Goal: Information Seeking & Learning: Learn about a topic

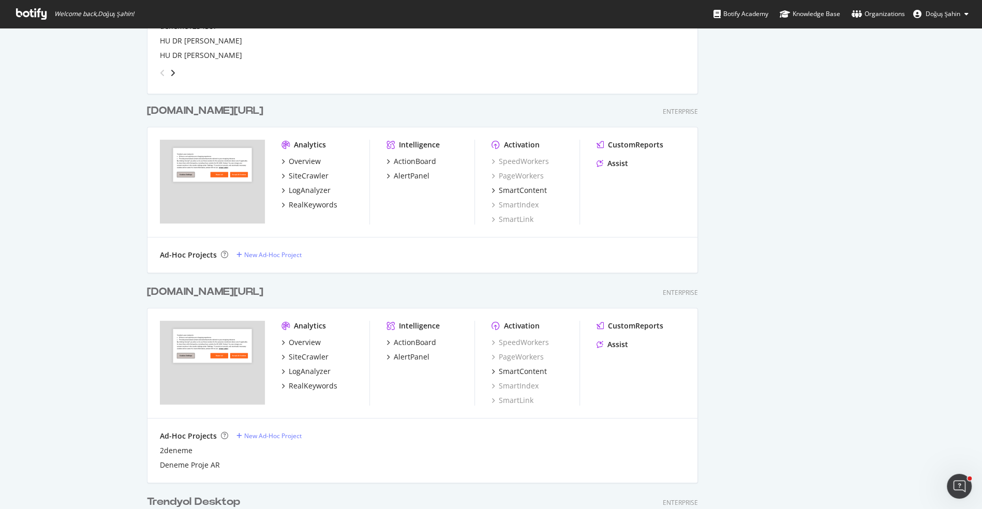
scroll to position [495, 0]
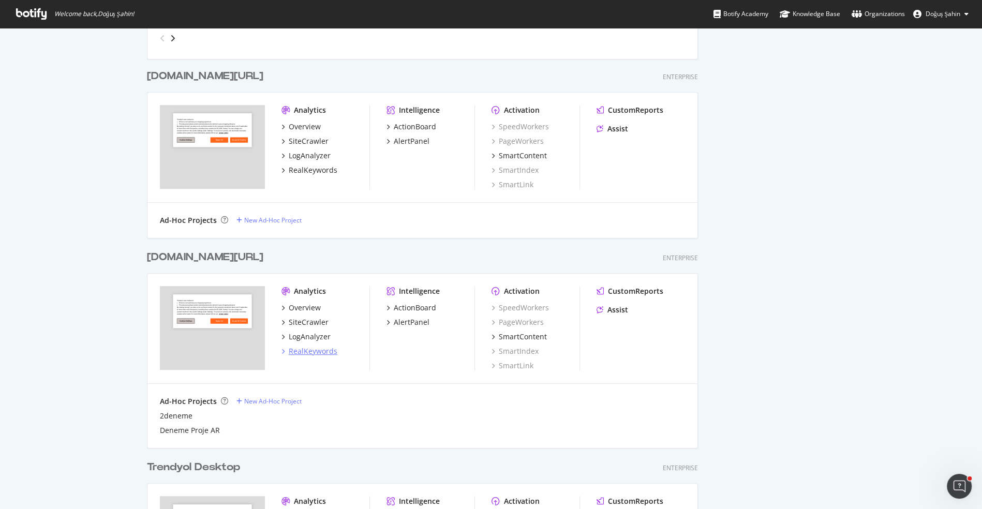
click at [314, 354] on div "RealKeywords" at bounding box center [313, 351] width 49 height 10
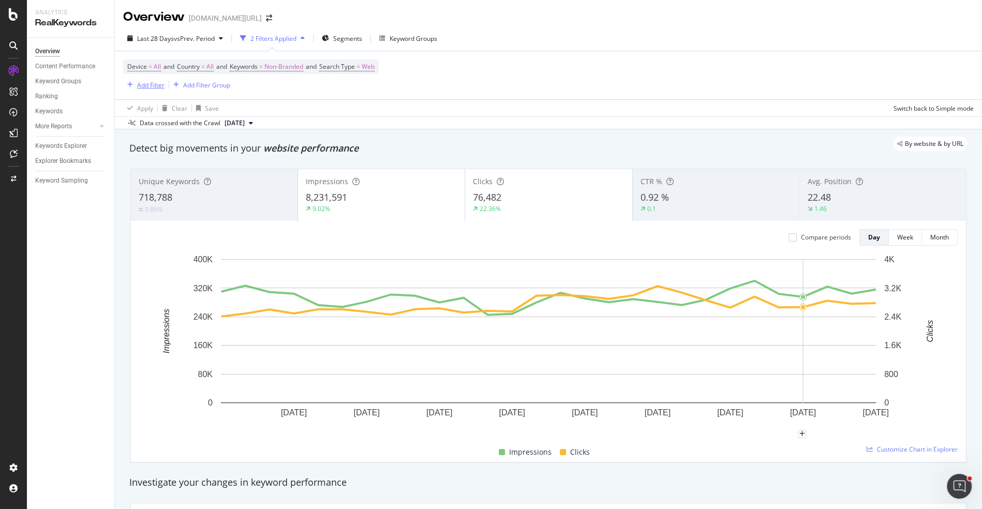
click at [153, 83] on div "Add Filter" at bounding box center [150, 85] width 27 height 9
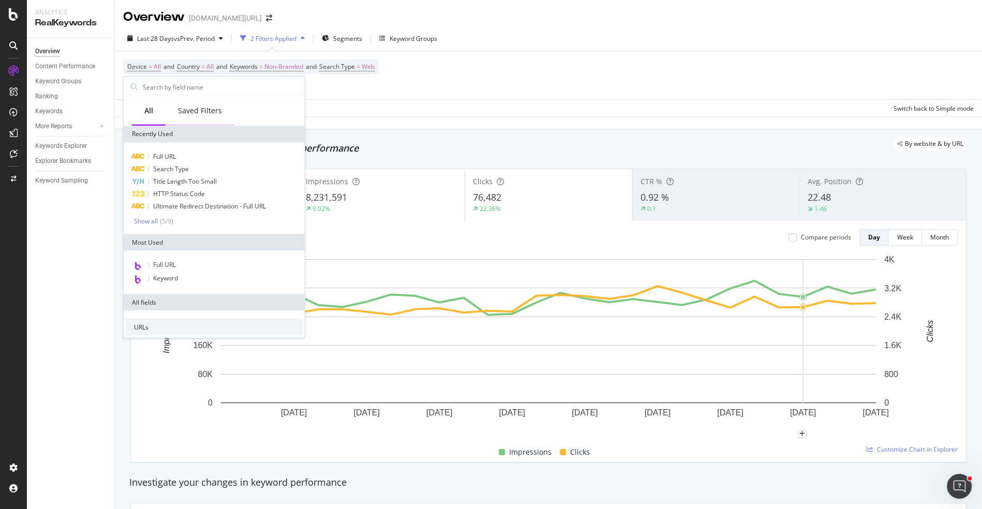
click at [196, 121] on div "Saved Filters" at bounding box center [200, 111] width 69 height 28
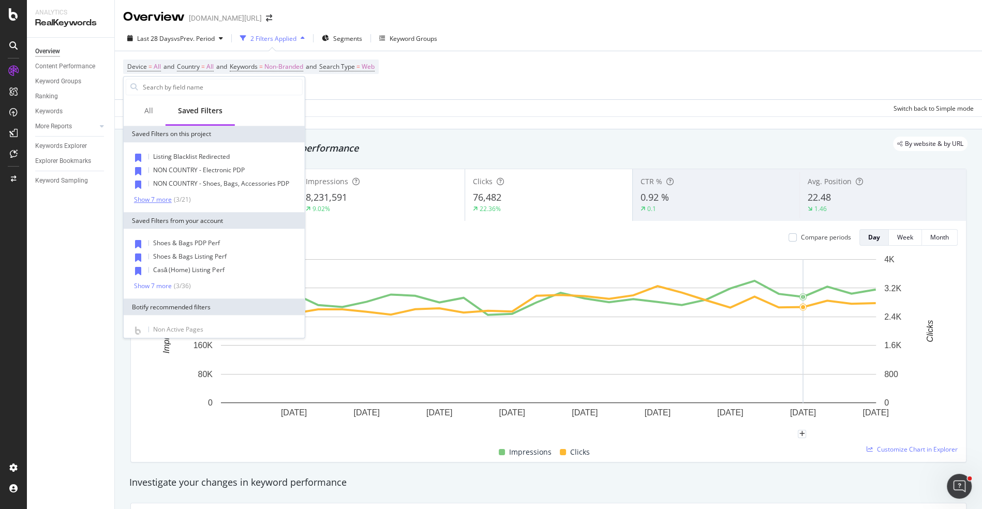
click at [165, 198] on div "Show 7 more" at bounding box center [153, 199] width 38 height 7
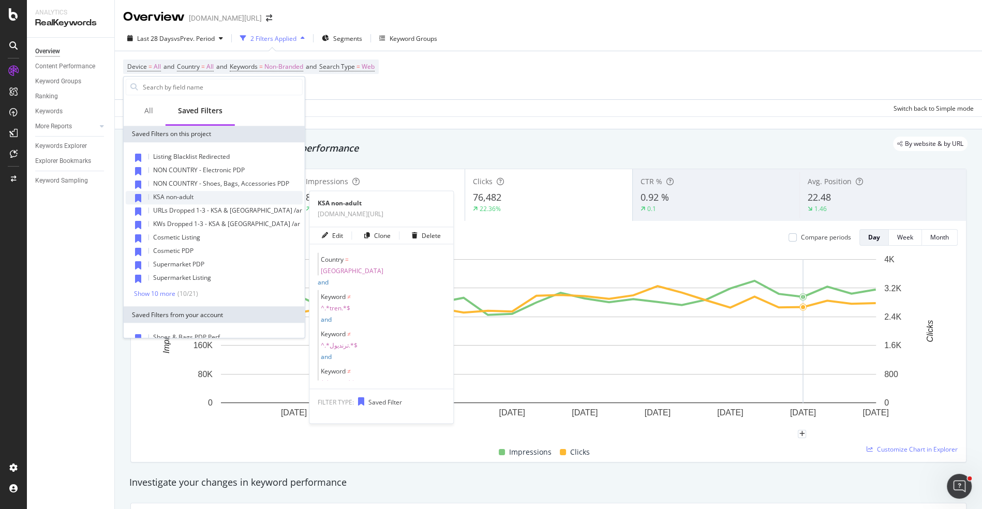
click at [209, 197] on div "KSA non-adult" at bounding box center [214, 197] width 177 height 13
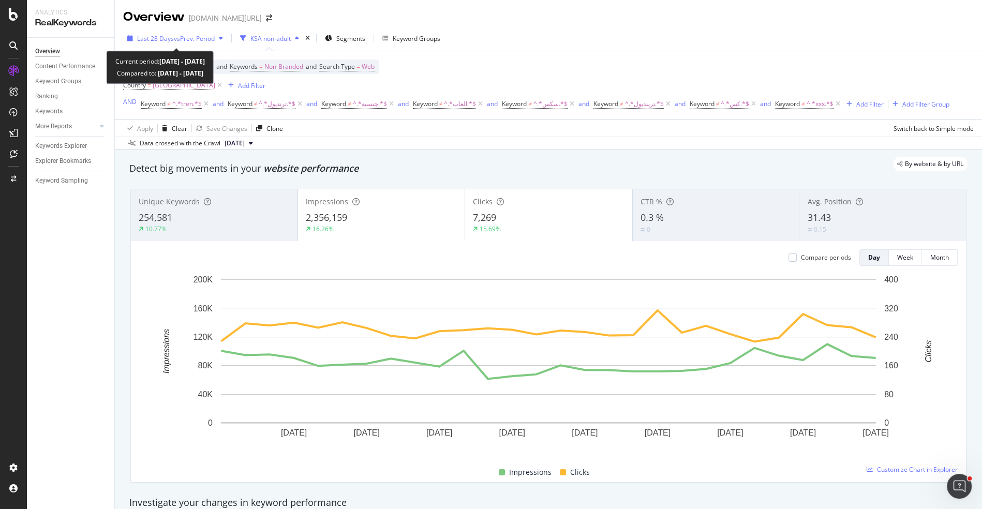
click at [186, 43] on div "Last 28 Days vs Prev. Period" at bounding box center [175, 39] width 104 height 16
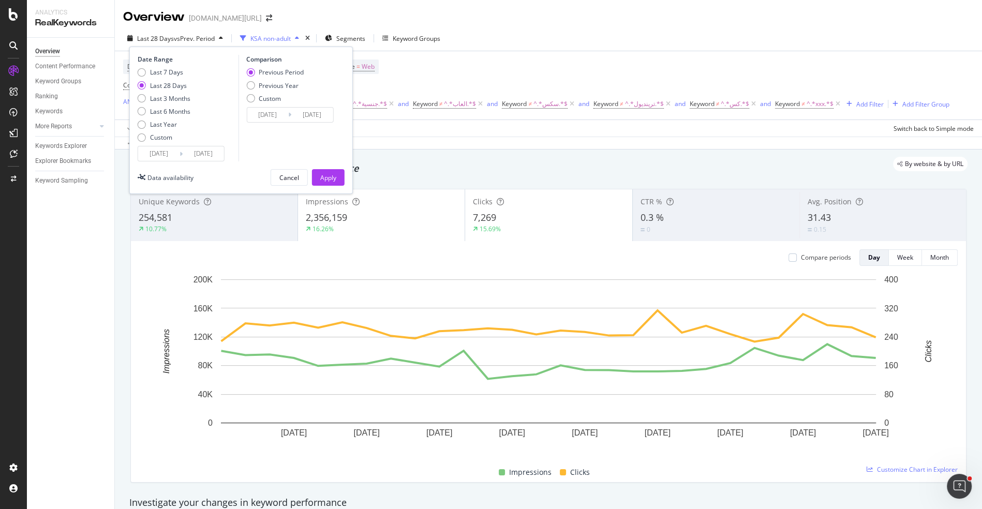
click at [170, 153] on input "[DATE]" at bounding box center [158, 153] width 41 height 14
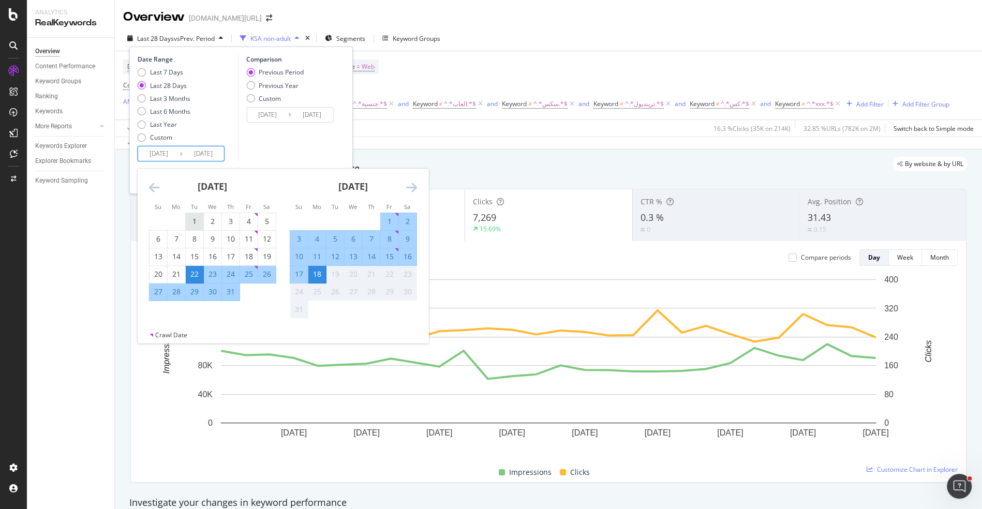
click at [199, 217] on div "1" at bounding box center [195, 221] width 18 height 10
type input "[DATE]"
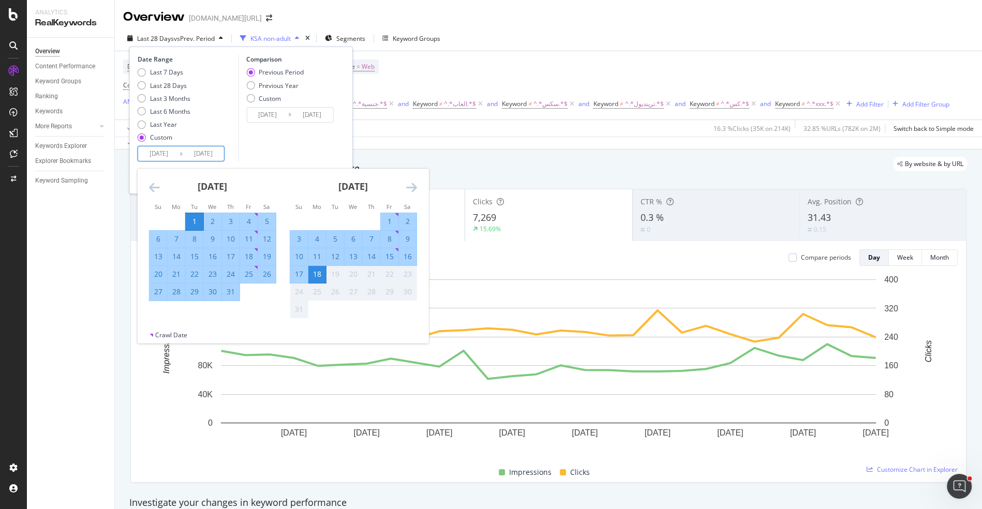
click at [234, 295] on div "31" at bounding box center [231, 292] width 18 height 10
type input "[DATE]"
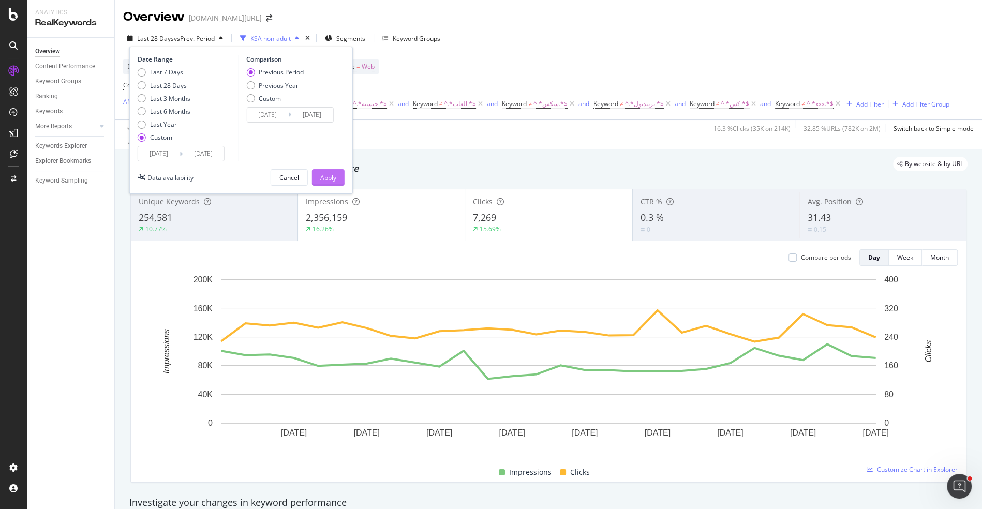
click at [326, 183] on div "Apply" at bounding box center [328, 178] width 16 height 16
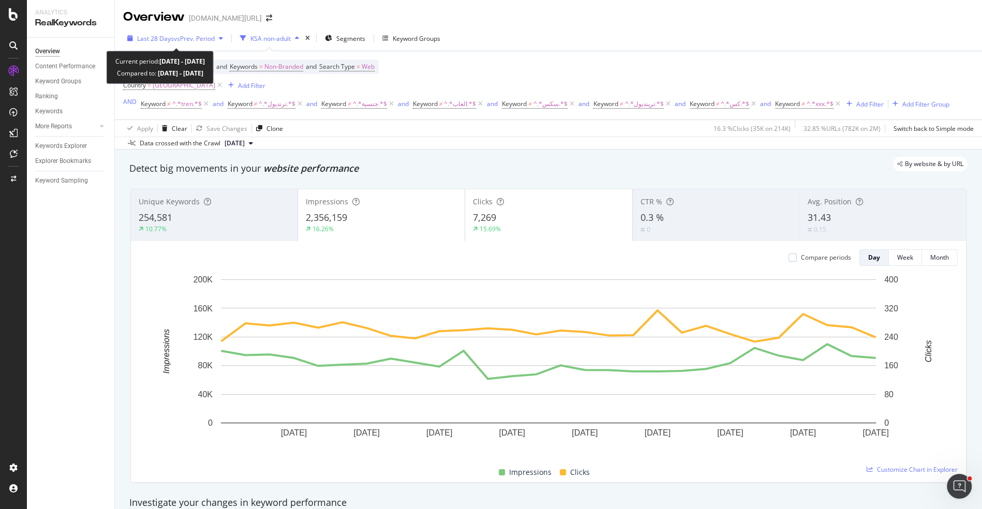
click at [200, 39] on span "vs Prev. Period" at bounding box center [194, 38] width 41 height 9
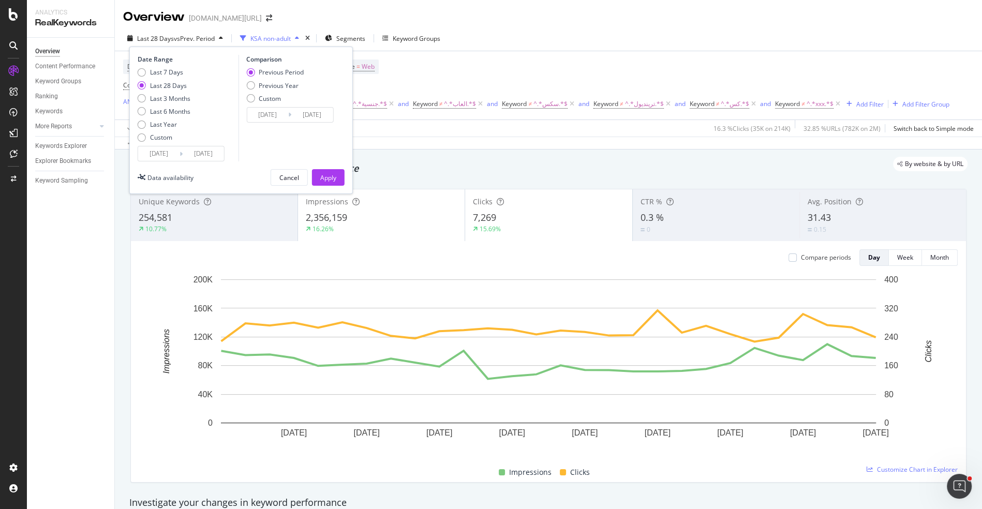
click at [162, 157] on input "[DATE]" at bounding box center [158, 153] width 41 height 14
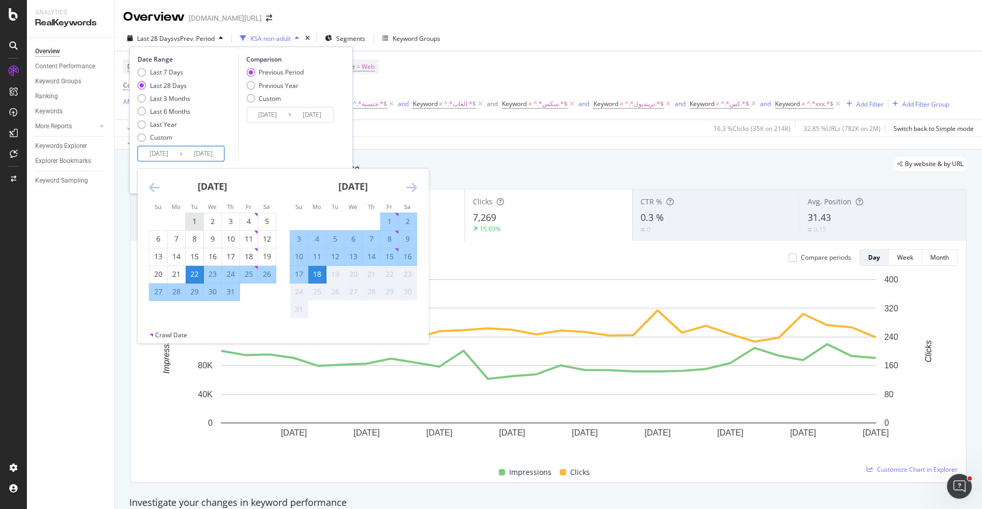
click at [187, 219] on div "1" at bounding box center [195, 221] width 18 height 10
type input "[DATE]"
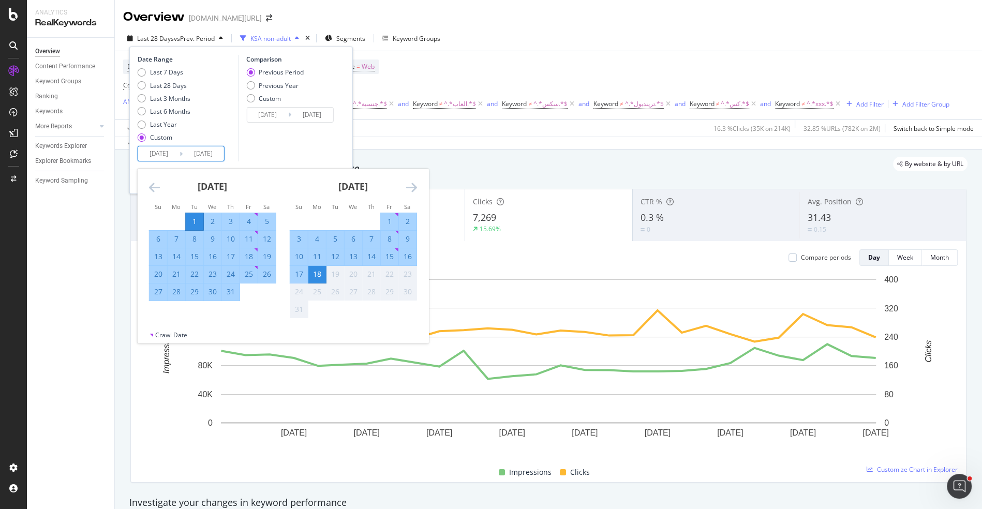
click at [227, 291] on div "31" at bounding box center [231, 292] width 18 height 10
type input "[DATE]"
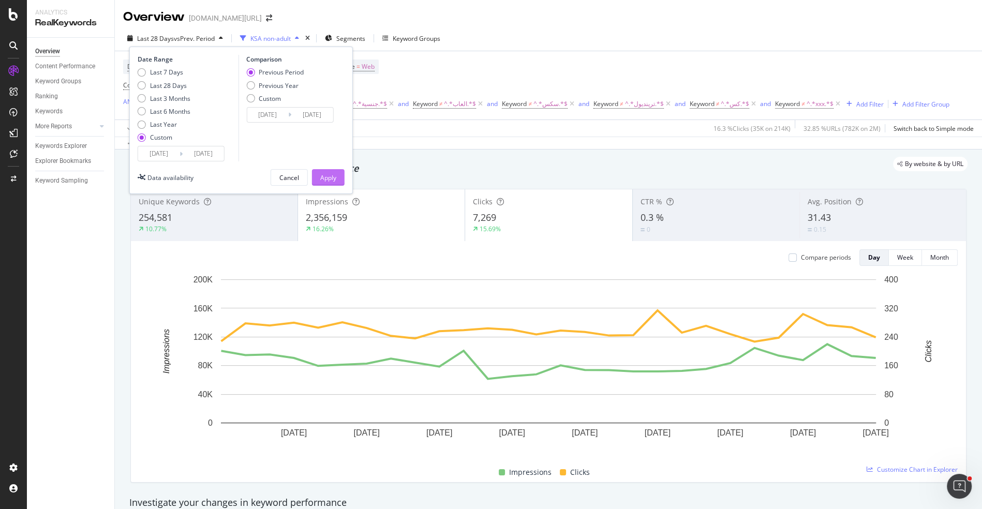
click at [326, 181] on div "Apply" at bounding box center [328, 177] width 16 height 9
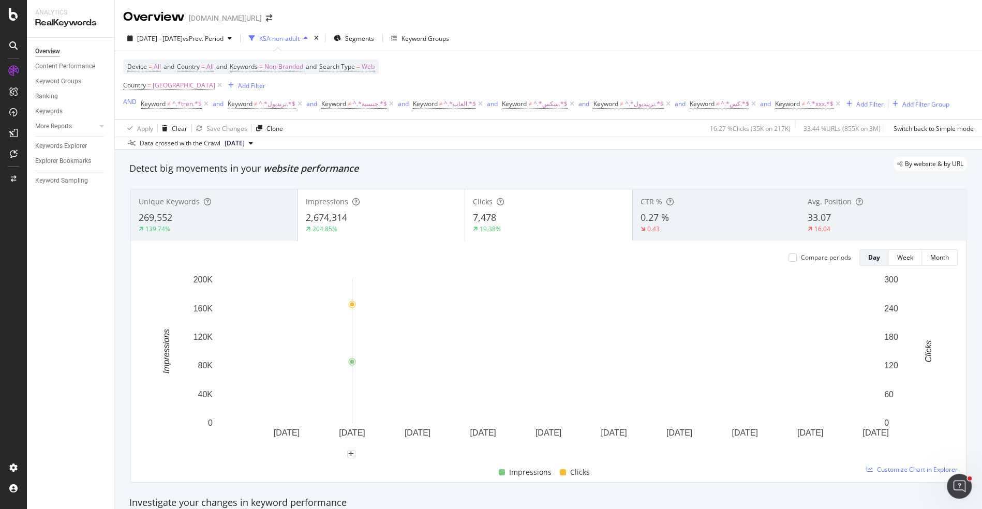
scroll to position [304, 0]
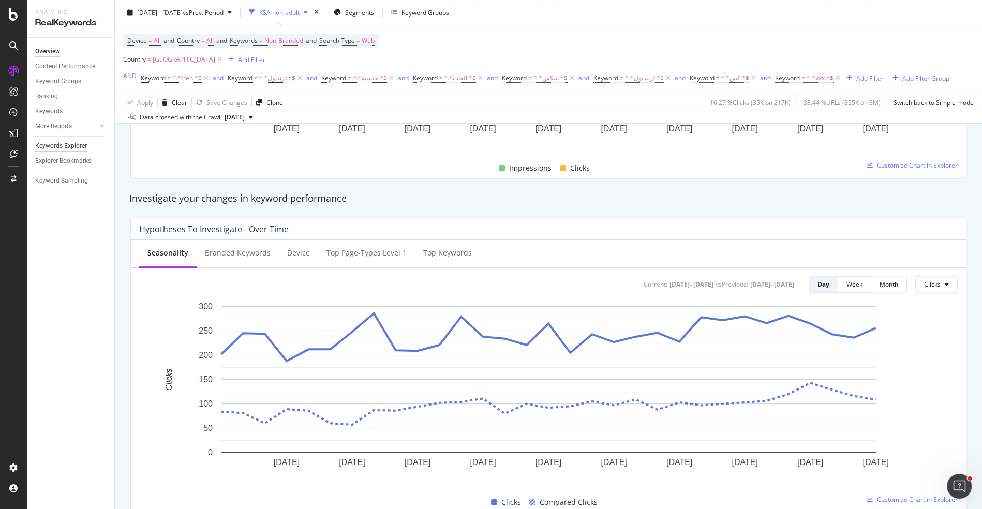
click at [80, 145] on div "Keywords Explorer" at bounding box center [61, 146] width 52 height 11
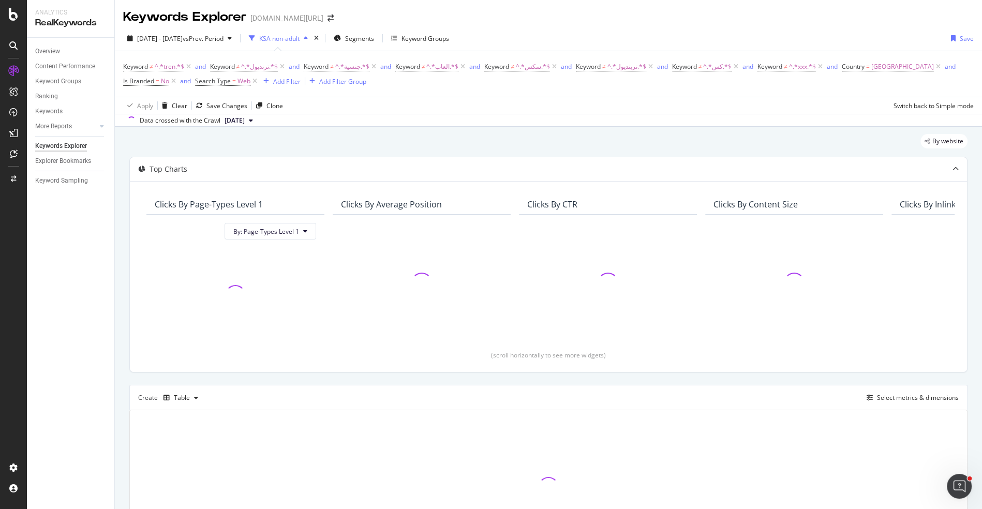
click at [878, 388] on div "Create Table Select metrics & dimensions" at bounding box center [548, 397] width 838 height 25
click at [880, 393] on div "Select metrics & dimensions" at bounding box center [918, 397] width 82 height 9
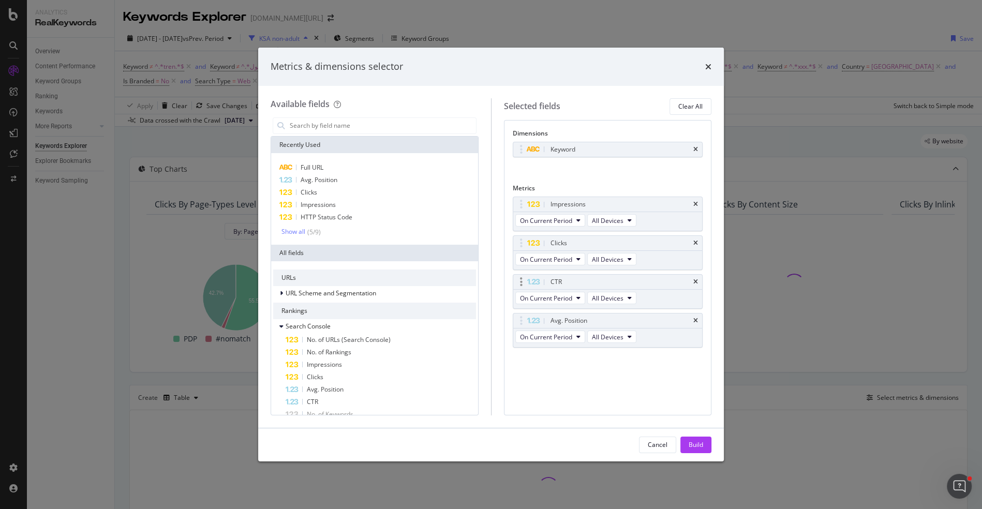
click at [697, 276] on div "CTR" at bounding box center [607, 282] width 189 height 14
click at [697, 279] on icon "times" at bounding box center [696, 282] width 5 height 6
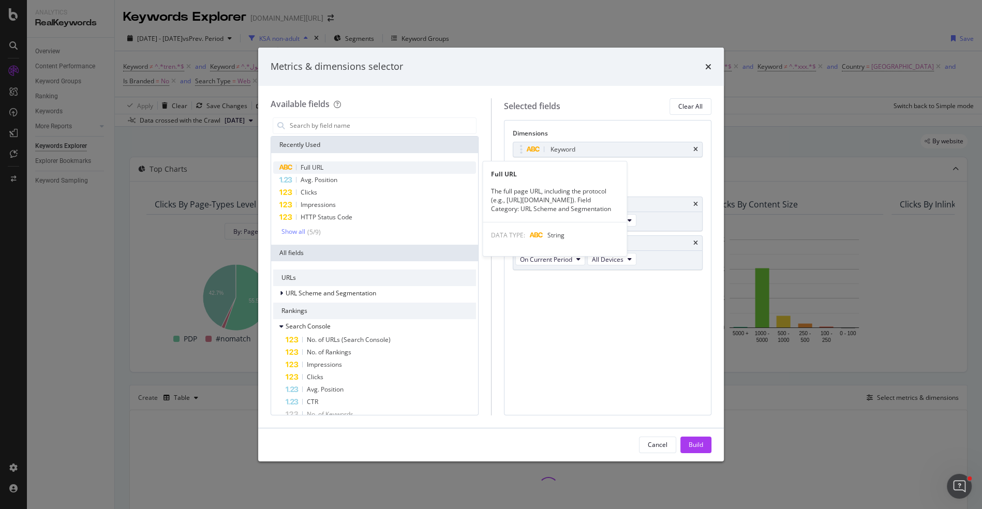
click at [344, 165] on div "Full URL" at bounding box center [374, 167] width 203 height 12
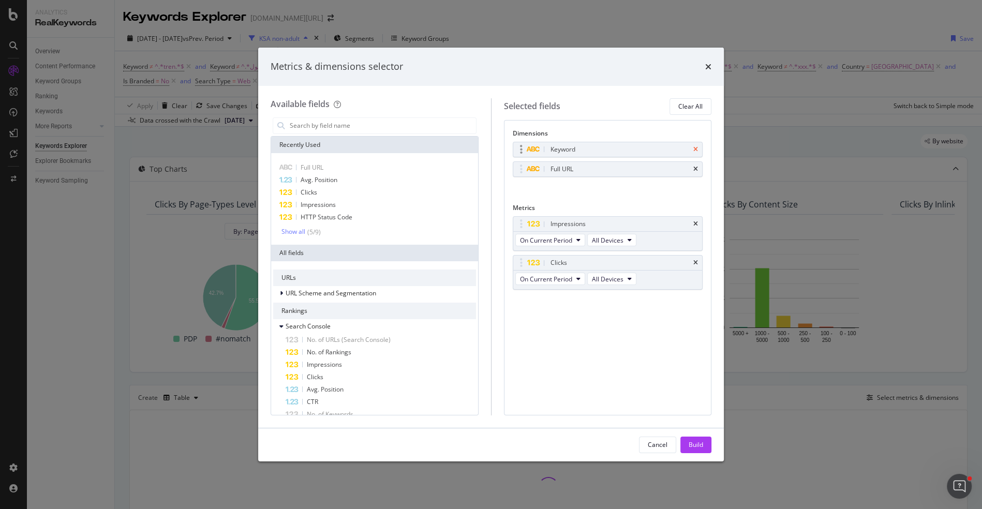
click at [694, 148] on icon "times" at bounding box center [696, 149] width 5 height 6
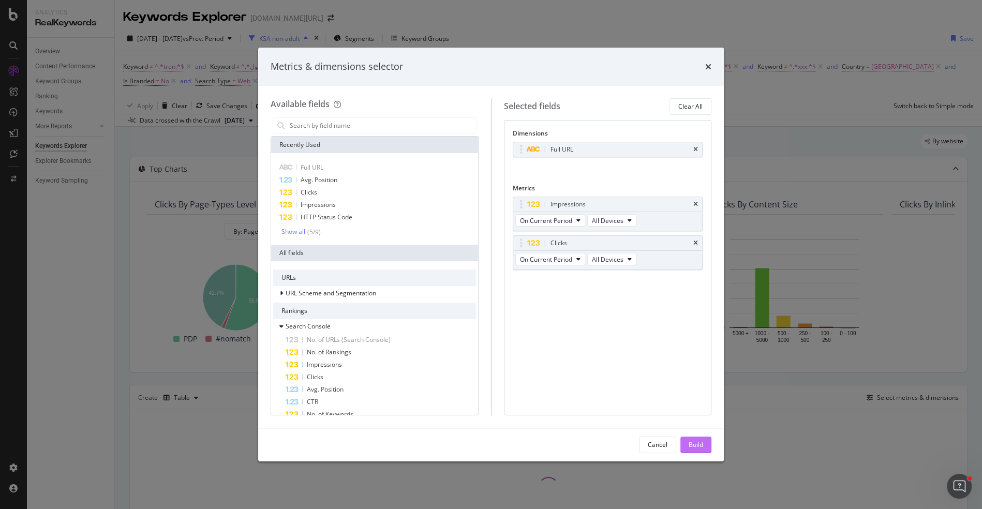
click at [698, 439] on div "Build" at bounding box center [696, 445] width 14 height 16
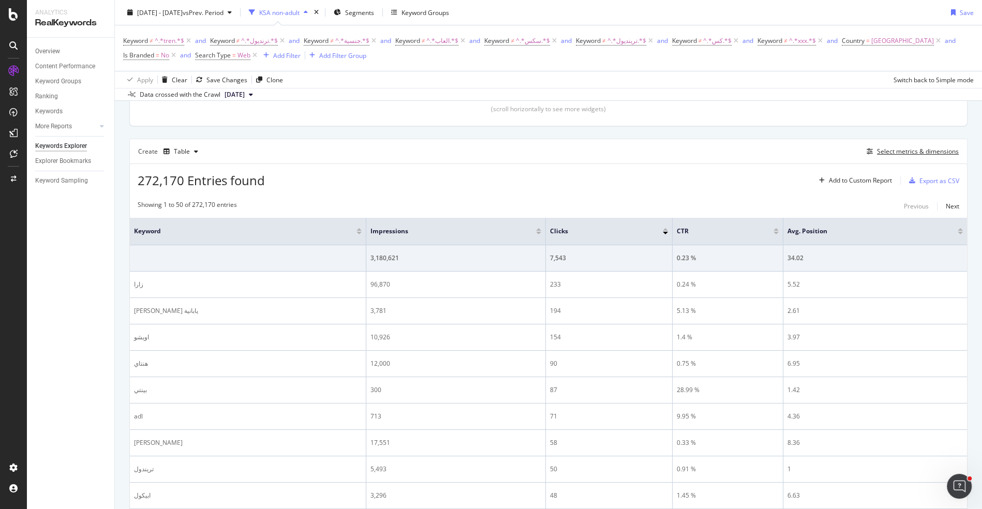
scroll to position [301, 0]
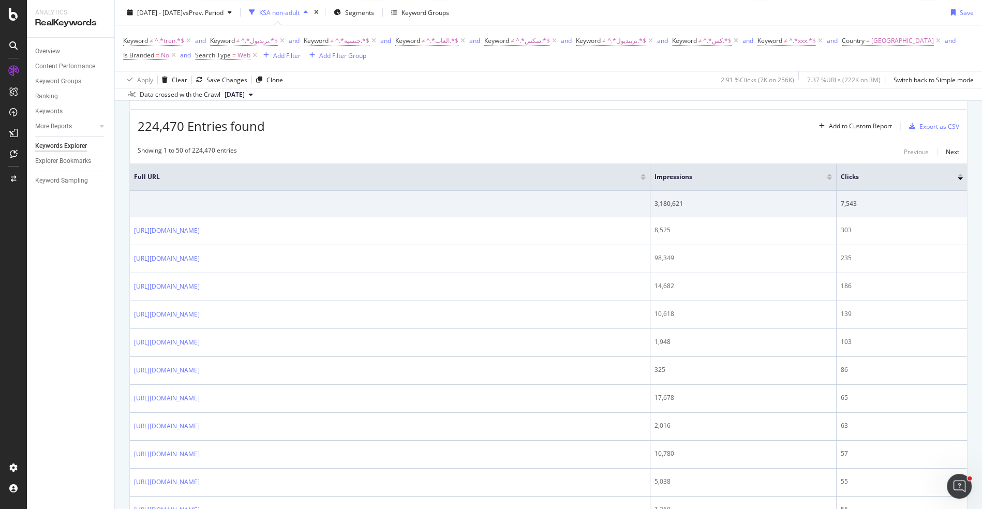
click at [832, 178] on div at bounding box center [829, 179] width 5 height 3
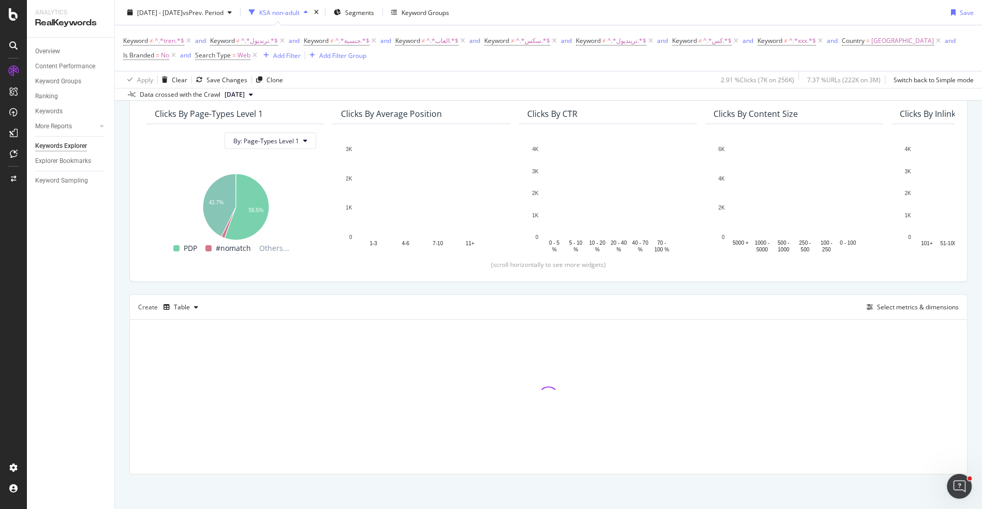
scroll to position [301, 0]
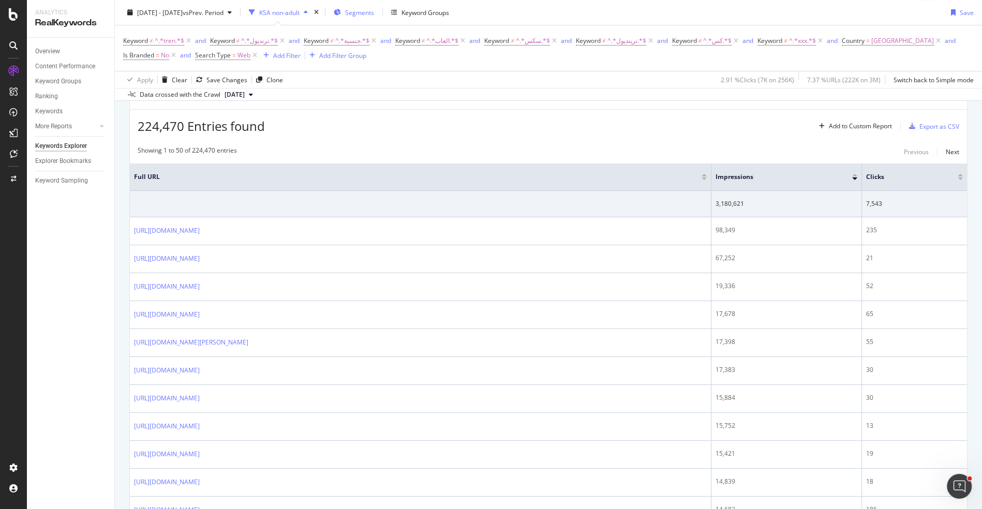
click at [370, 18] on div "Segments" at bounding box center [354, 13] width 40 height 16
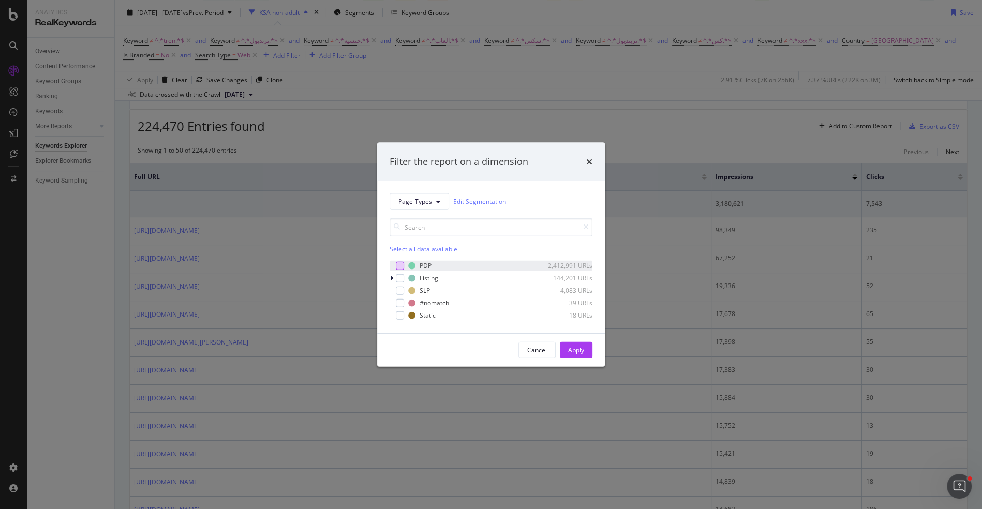
click at [397, 263] on div "modal" at bounding box center [400, 265] width 8 height 8
click at [400, 276] on div "modal" at bounding box center [400, 278] width 8 height 8
click at [400, 289] on div "modal" at bounding box center [400, 290] width 8 height 8
click at [404, 317] on div "Static 18 URLs" at bounding box center [491, 315] width 203 height 10
click at [584, 350] on button "Apply" at bounding box center [576, 350] width 33 height 17
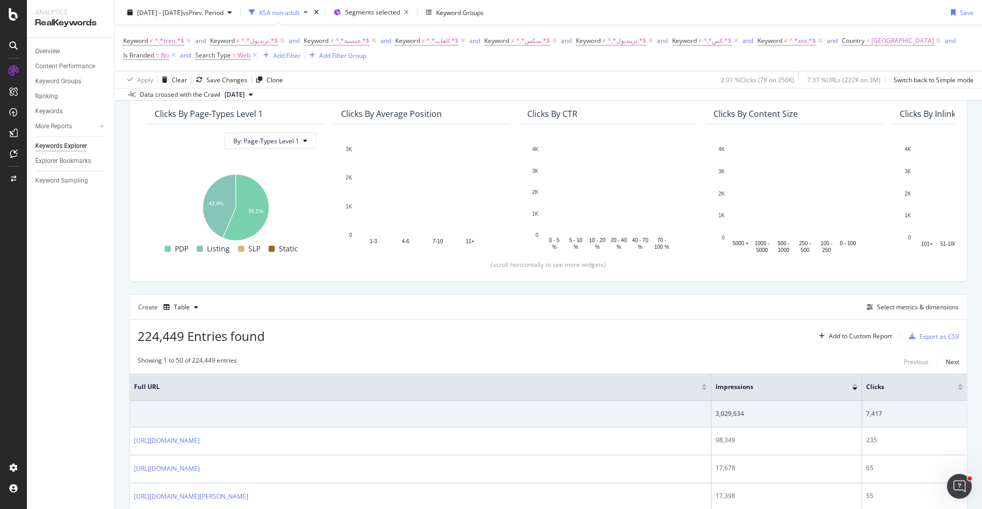
scroll to position [301, 0]
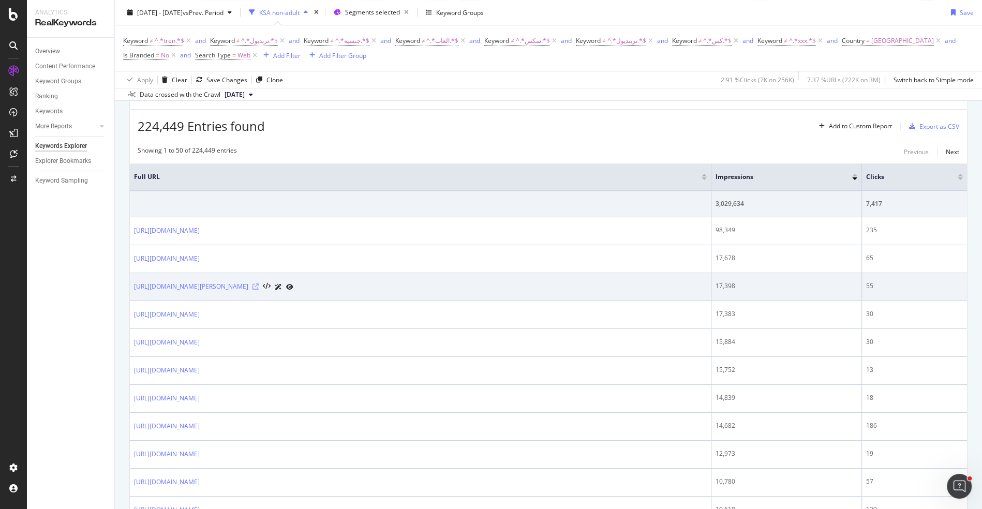
click at [259, 284] on icon at bounding box center [256, 287] width 6 height 6
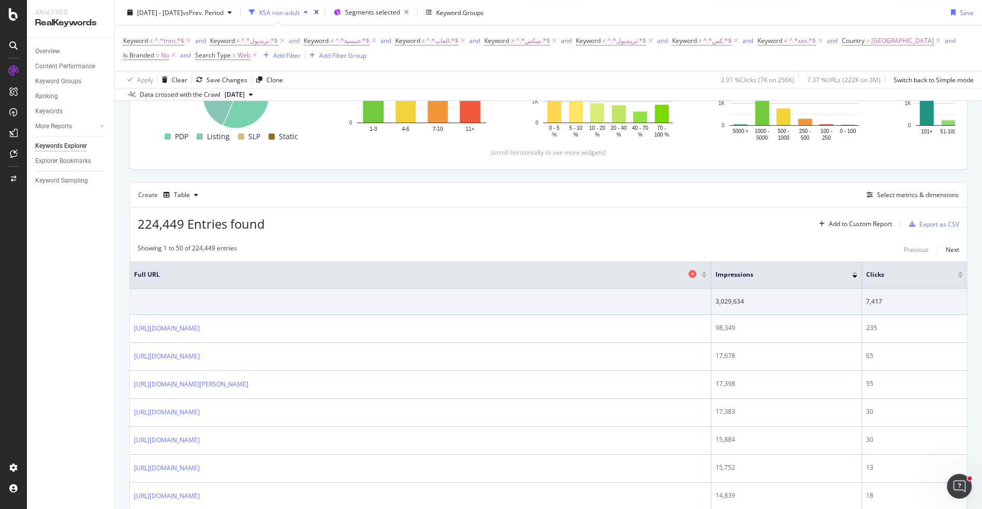
scroll to position [137, 0]
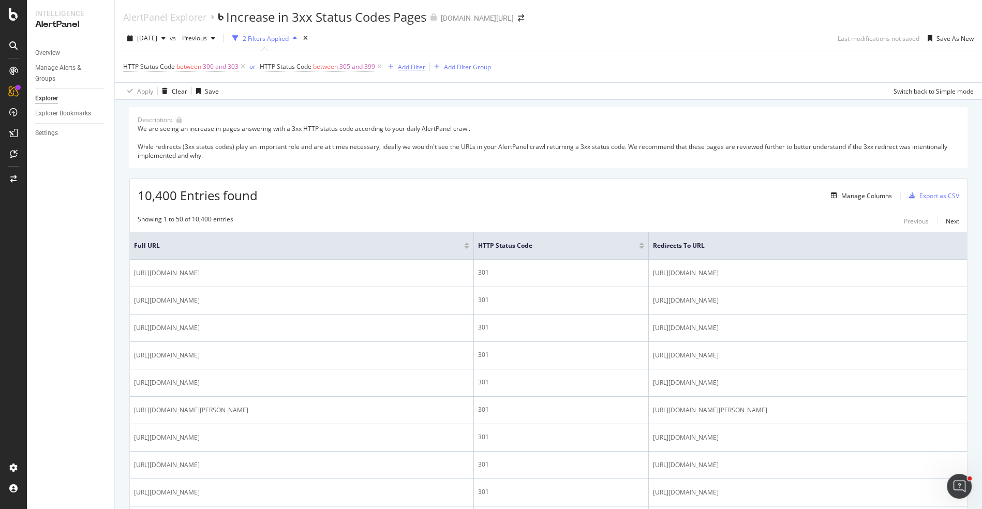
click at [406, 66] on div "Add Filter" at bounding box center [411, 67] width 27 height 9
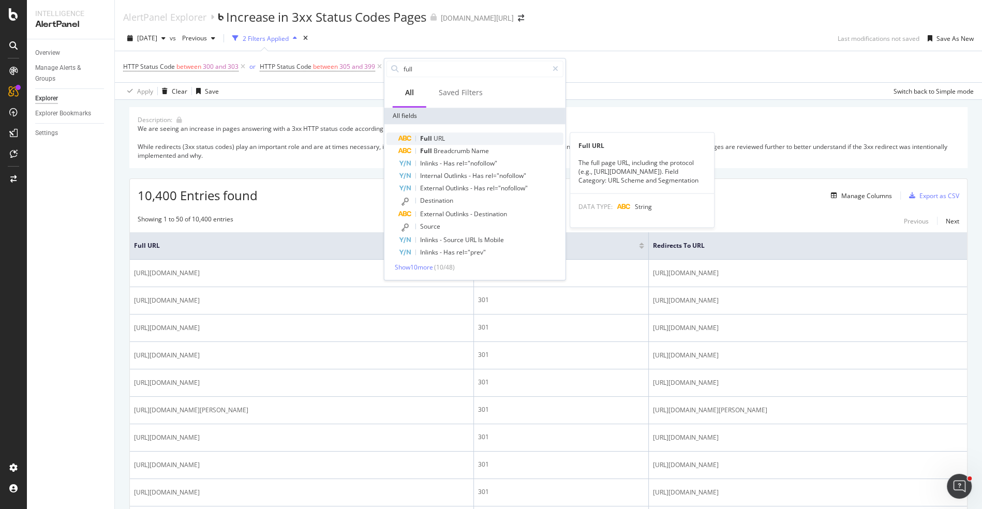
type input "full"
click at [425, 133] on div "Full URL" at bounding box center [481, 139] width 165 height 12
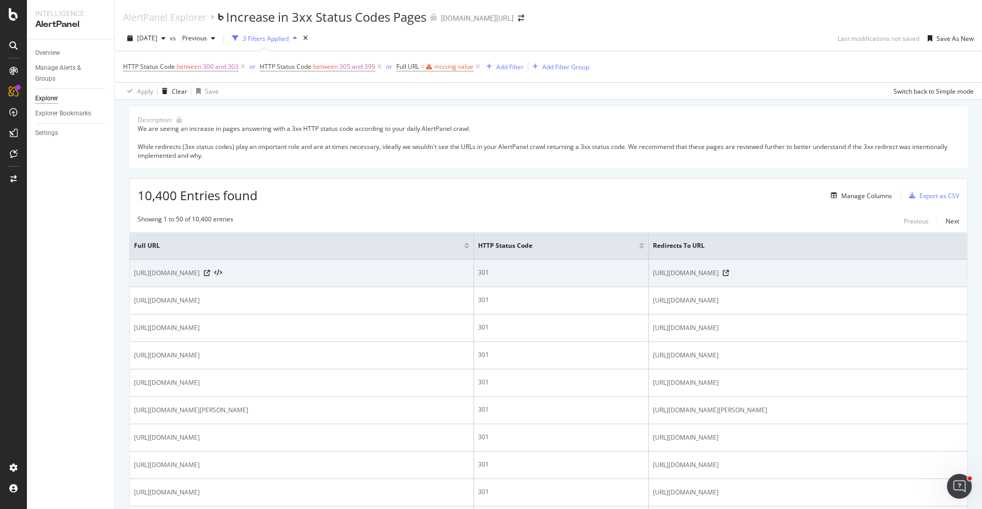
drag, startPoint x: 375, startPoint y: 273, endPoint x: 131, endPoint y: 274, distance: 243.3
click at [131, 274] on td "https://www.trendyol.com/ro/slipstop-barbati-sandale-si-papuci-x-b105815-g2-c112" at bounding box center [302, 273] width 344 height 27
drag, startPoint x: 609, startPoint y: 272, endPoint x: 867, endPoint y: 274, distance: 258.8
click at [869, 273] on td "https://www.trendyol.com/ro/sr/slipstop-barbati-sandale-si-papuci-x-b105815-g2-…" at bounding box center [808, 273] width 318 height 27
click at [653, 276] on span "https://www.trendyol.com/ro/sr/slipstop-barbati-sandale-si-papuci-x-b105815-g2-…" at bounding box center [686, 273] width 66 height 10
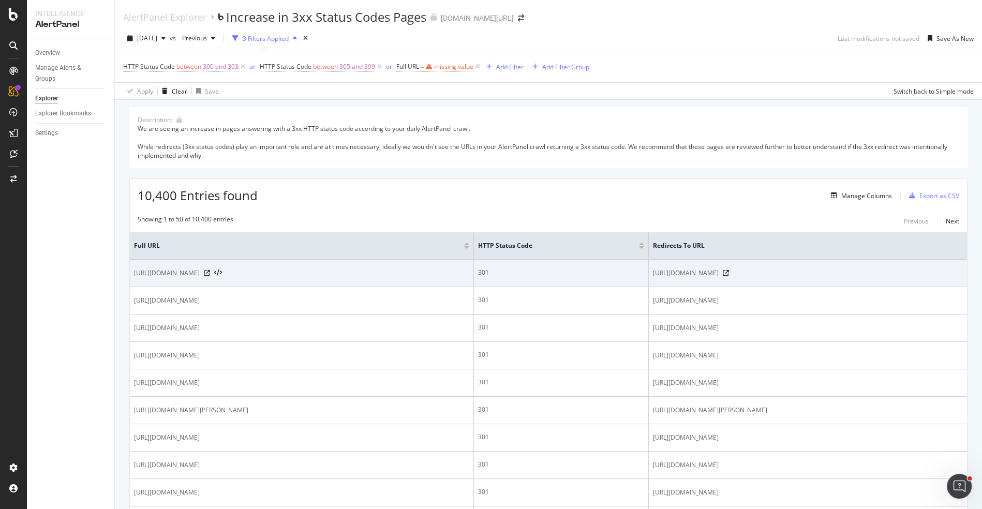
drag, startPoint x: 611, startPoint y: 271, endPoint x: 781, endPoint y: 271, distance: 169.8
click at [719, 271] on span "https://www.trendyol.com/ro/sr/slipstop-barbati-sandale-si-papuci-x-b105815-g2-…" at bounding box center [686, 273] width 66 height 10
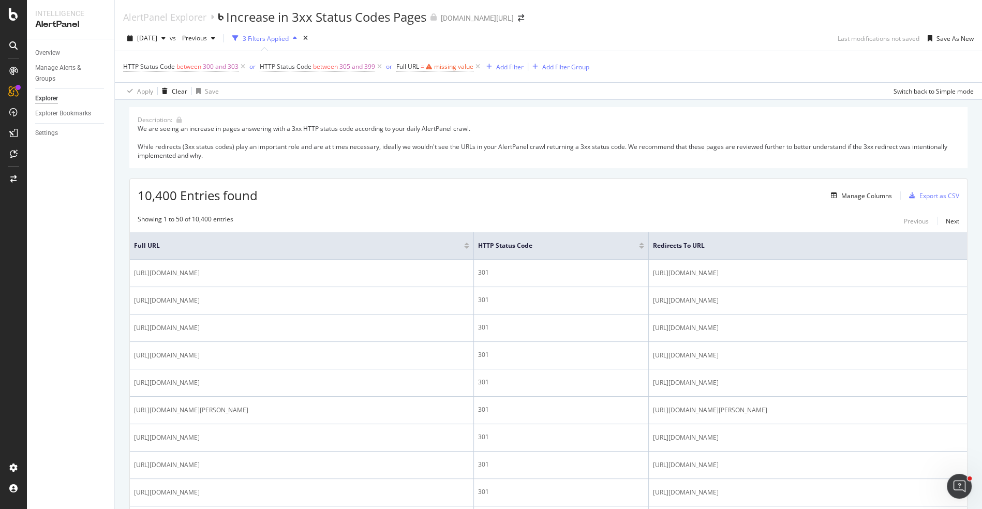
click at [583, 198] on div "10,400 Entries found Manage Columns Export as CSV" at bounding box center [548, 191] width 837 height 25
click at [447, 63] on div "missing value" at bounding box center [453, 66] width 39 height 9
click at [399, 62] on div "Full URL Contains Cancel Add filter Apply" at bounding box center [462, 100] width 130 height 88
click at [401, 63] on icon at bounding box center [402, 65] width 3 height 6
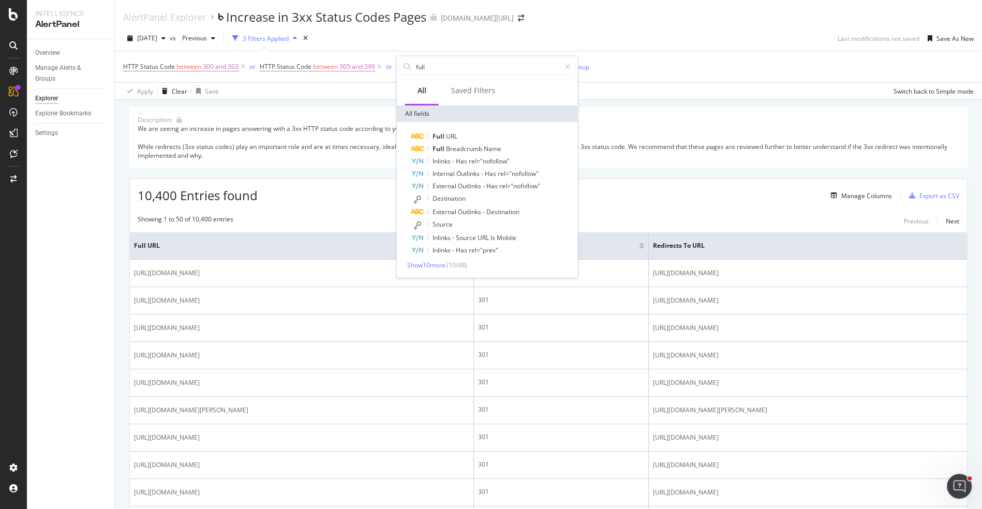
click at [697, 98] on div "Apply Clear Save Switch back to Simple mode" at bounding box center [548, 90] width 867 height 17
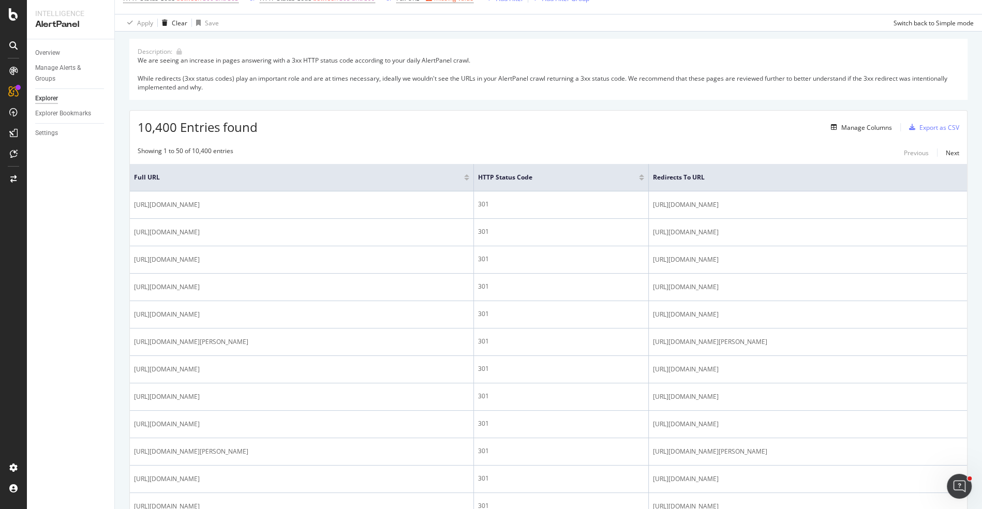
scroll to position [114, 0]
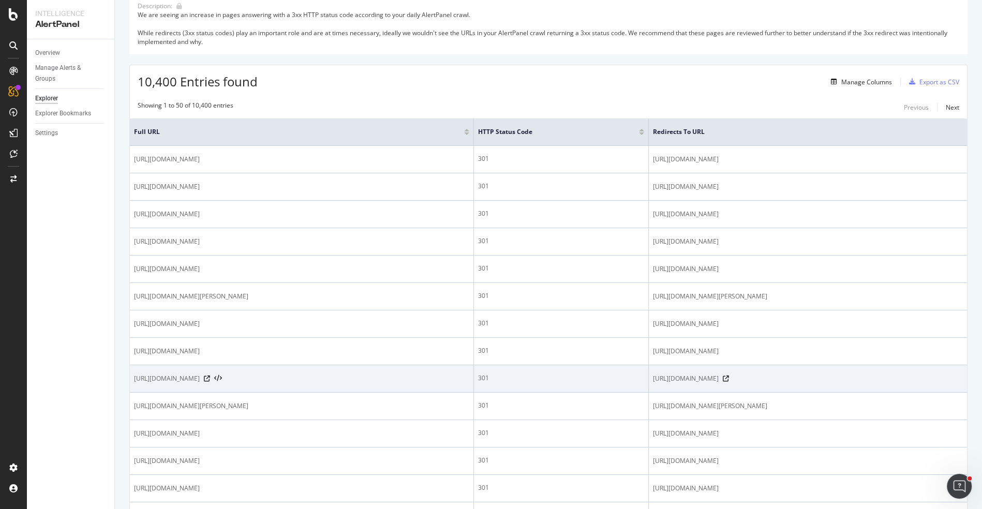
drag, startPoint x: 796, startPoint y: 379, endPoint x: 609, endPoint y: 378, distance: 186.8
click at [649, 378] on td "https://www.trendyol.com/ro/sr/prova-pantaloni-x-b146245-c70" at bounding box center [808, 378] width 318 height 27
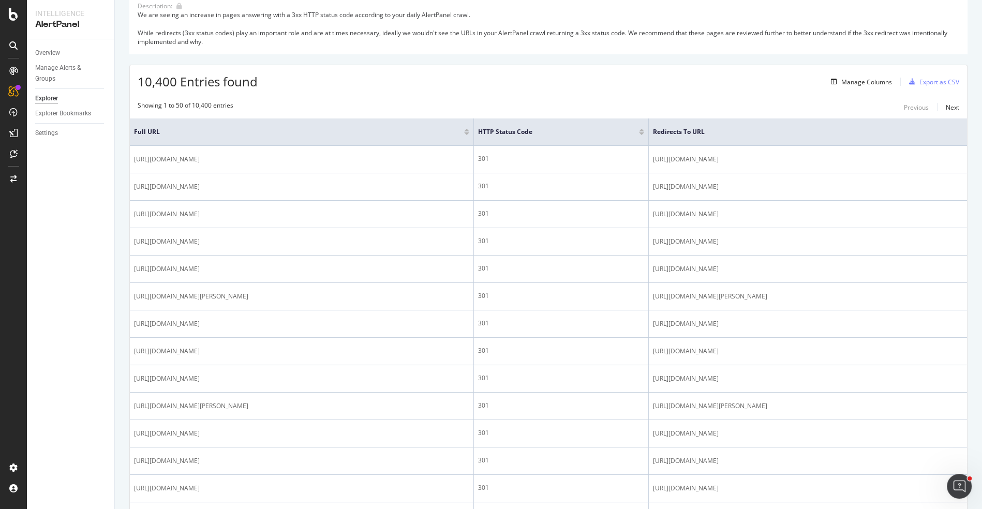
copy span "https://www.trendyol.com/ro/sr/prova-pantaloni-x-b146245-c70"
